Goal: Information Seeking & Learning: Learn about a topic

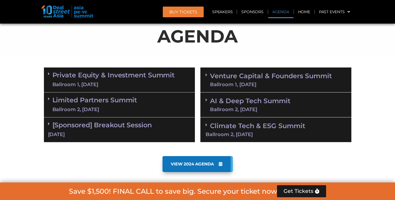
click at [145, 79] on link "Private Equity & Investment Summit Ballroom 1, [DATE]" at bounding box center [113, 80] width 122 height 16
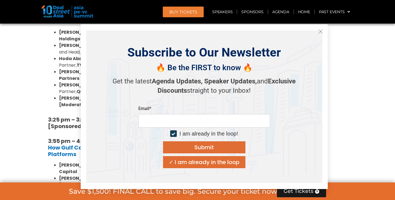
scroll to position [870, 0]
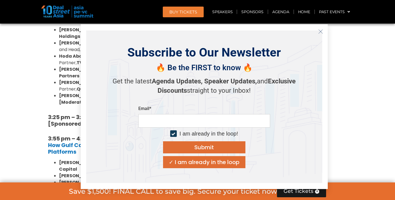
click at [319, 32] on icon "Close" at bounding box center [320, 31] width 5 height 5
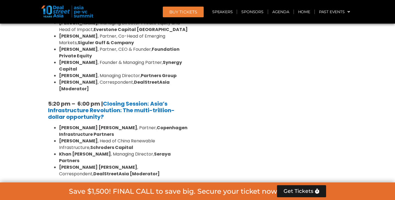
scroll to position [1104, 0]
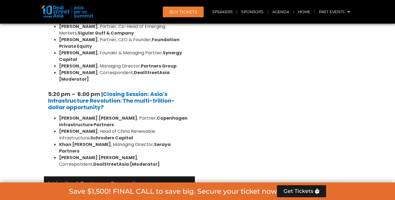
click at [151, 176] on div "Limited Partners Summit Ballroom 2, 10 Sept" at bounding box center [119, 188] width 151 height 25
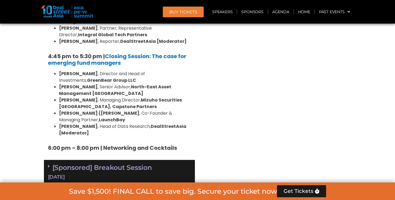
scroll to position [1764, 0]
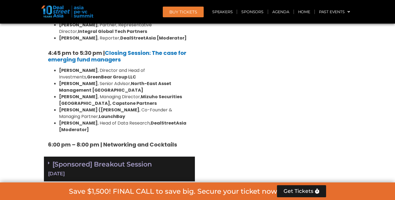
click at [135, 170] on div "10 Sept" at bounding box center [119, 173] width 143 height 7
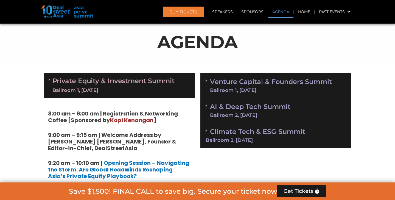
scroll to position [318, 0]
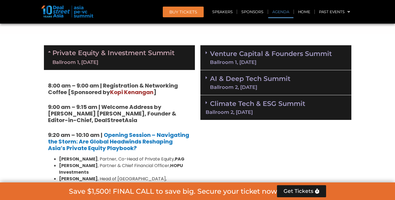
click at [253, 54] on link "Venture Capital & Founders​ Summit Ballroom 1, 11 Sept" at bounding box center [271, 57] width 122 height 14
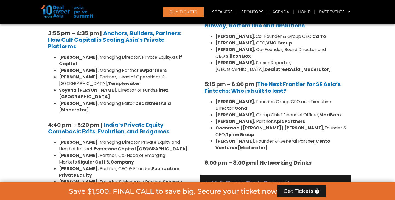
scroll to position [989, 0]
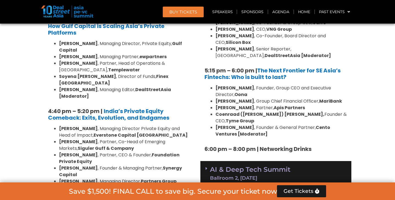
click at [238, 166] on link "AI & Deep Tech Summit Ballroom 2, 11 Sept" at bounding box center [250, 173] width 80 height 14
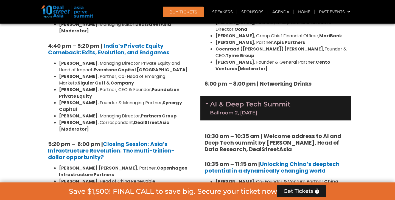
scroll to position [1143, 0]
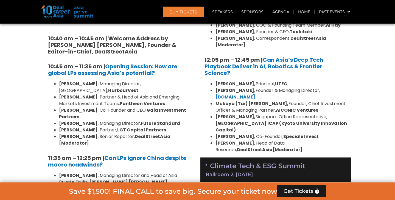
click at [237, 157] on div "Climate Tech & ESG Summit Ballroom 2, 11 Sept" at bounding box center [275, 169] width 151 height 25
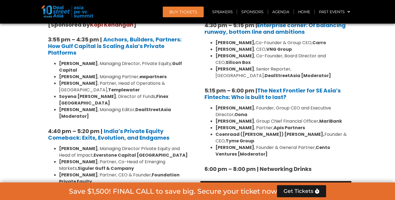
scroll to position [963, 0]
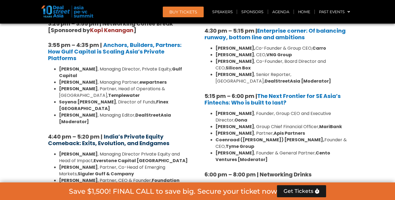
click at [120, 133] on strong "India’s Private Equity Comeback: Exits, Evolution, and Endgames" at bounding box center [108, 140] width 121 height 14
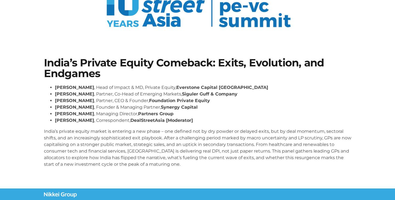
scroll to position [59, 0]
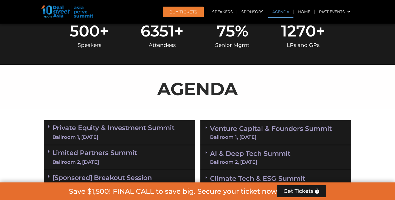
scroll to position [247, 0]
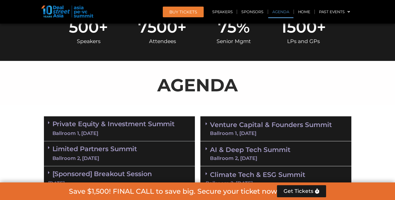
click at [141, 120] on link "Private Equity & Investment Summit Ballroom 1, [DATE]" at bounding box center [113, 128] width 122 height 16
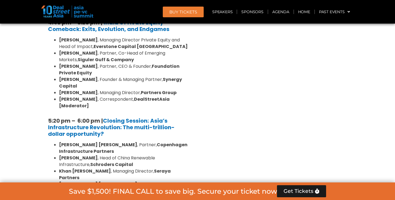
scroll to position [1078, 0]
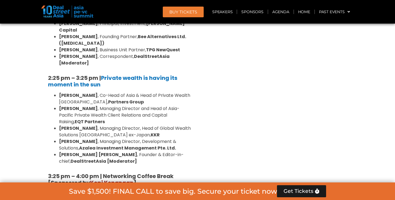
scroll to position [1547, 0]
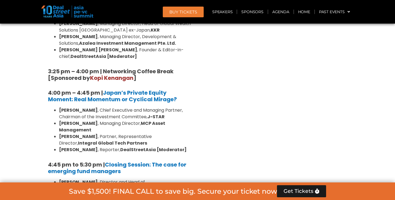
scroll to position [1651, 0]
